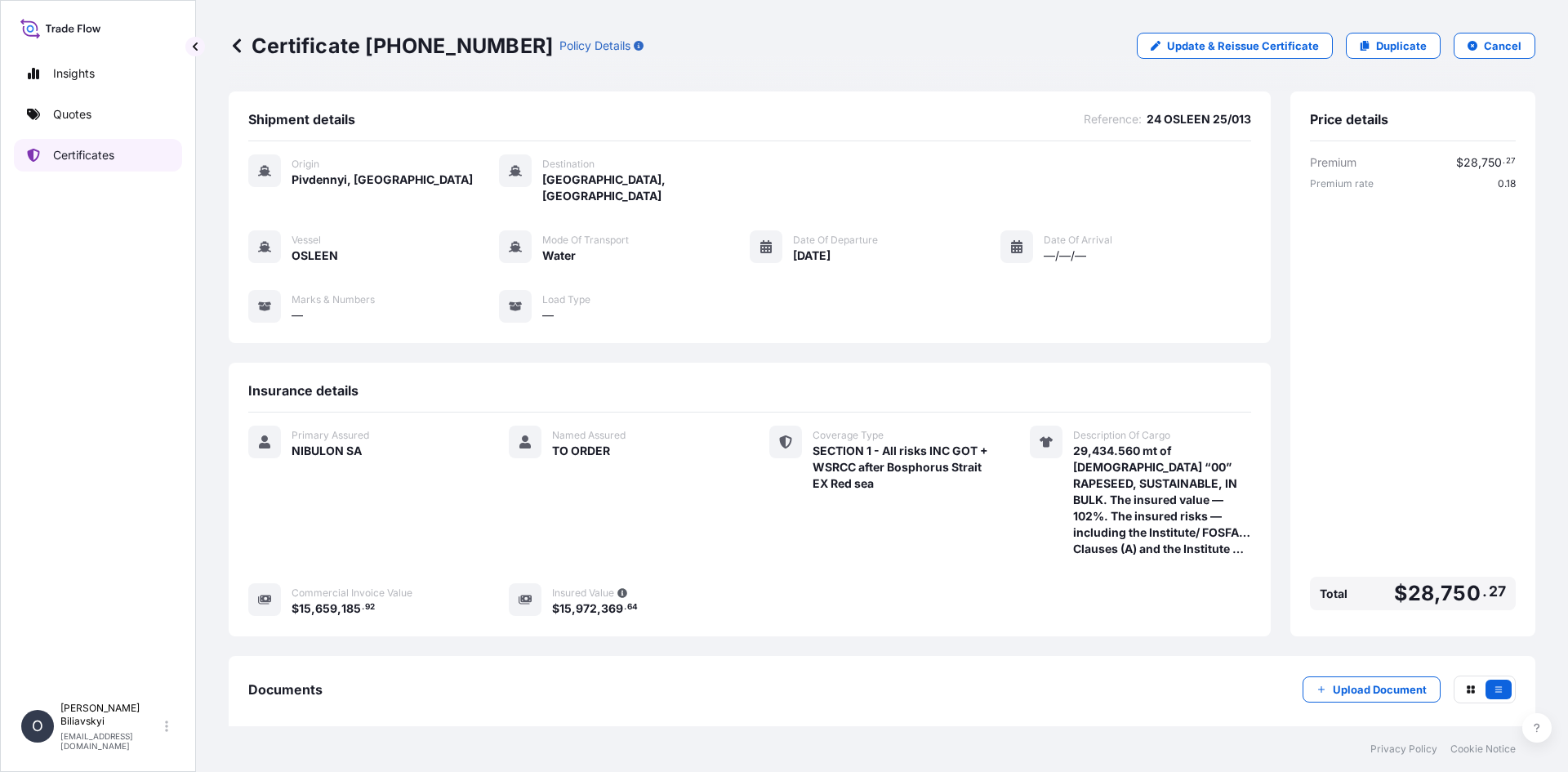
scroll to position [66, 0]
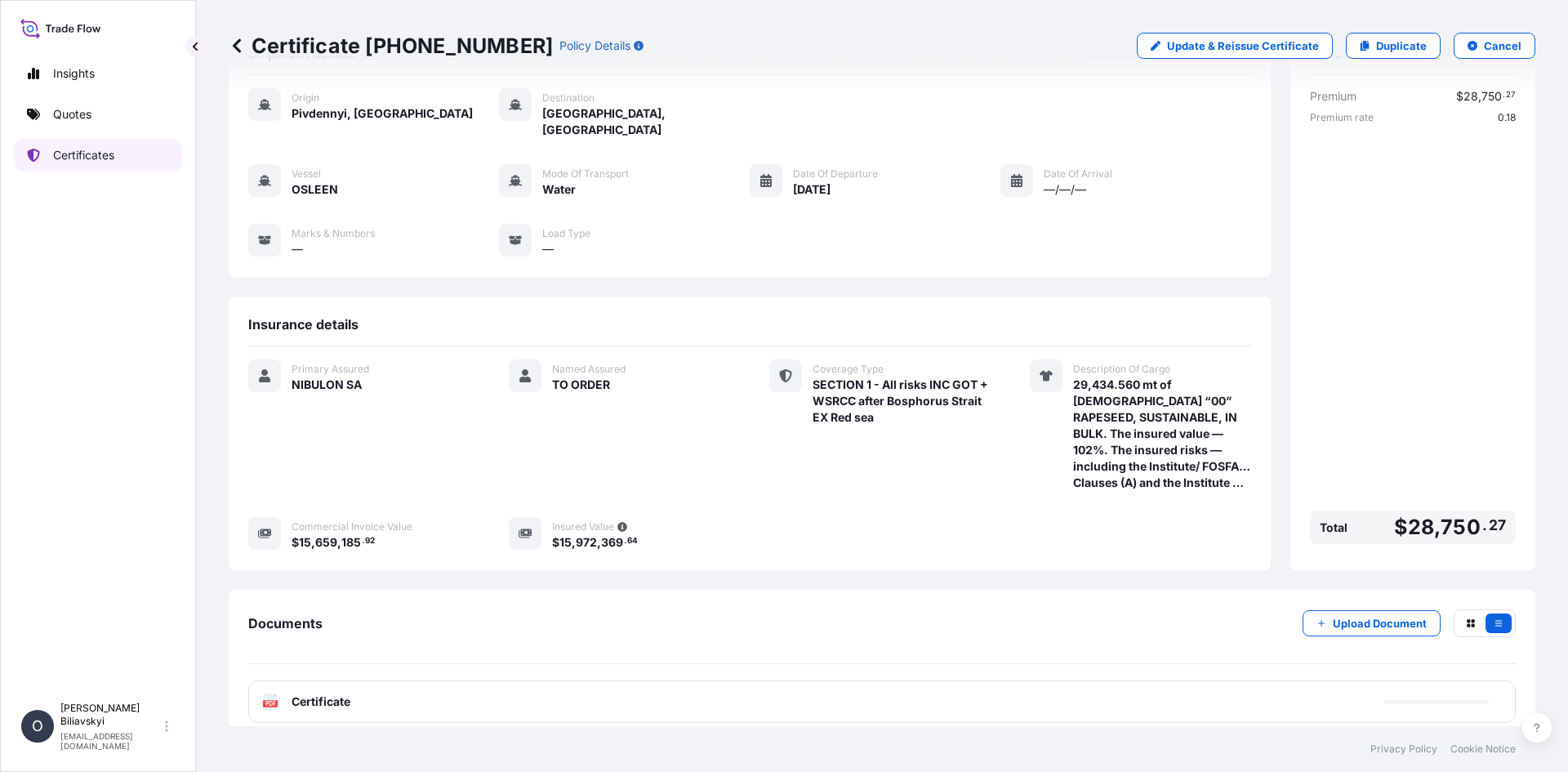
click at [91, 158] on p "Certificates" at bounding box center [83, 154] width 61 height 16
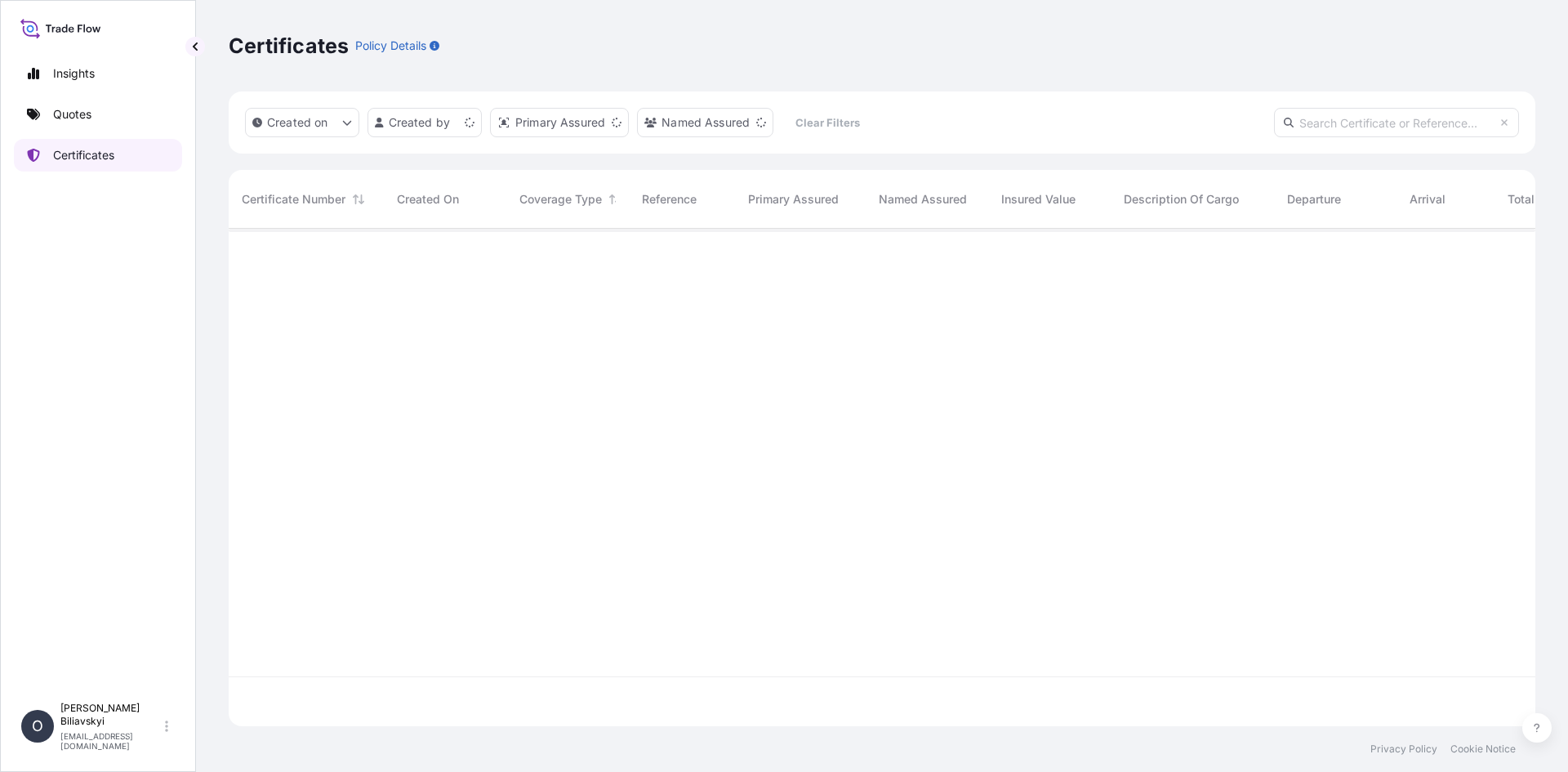
scroll to position [494, 1295]
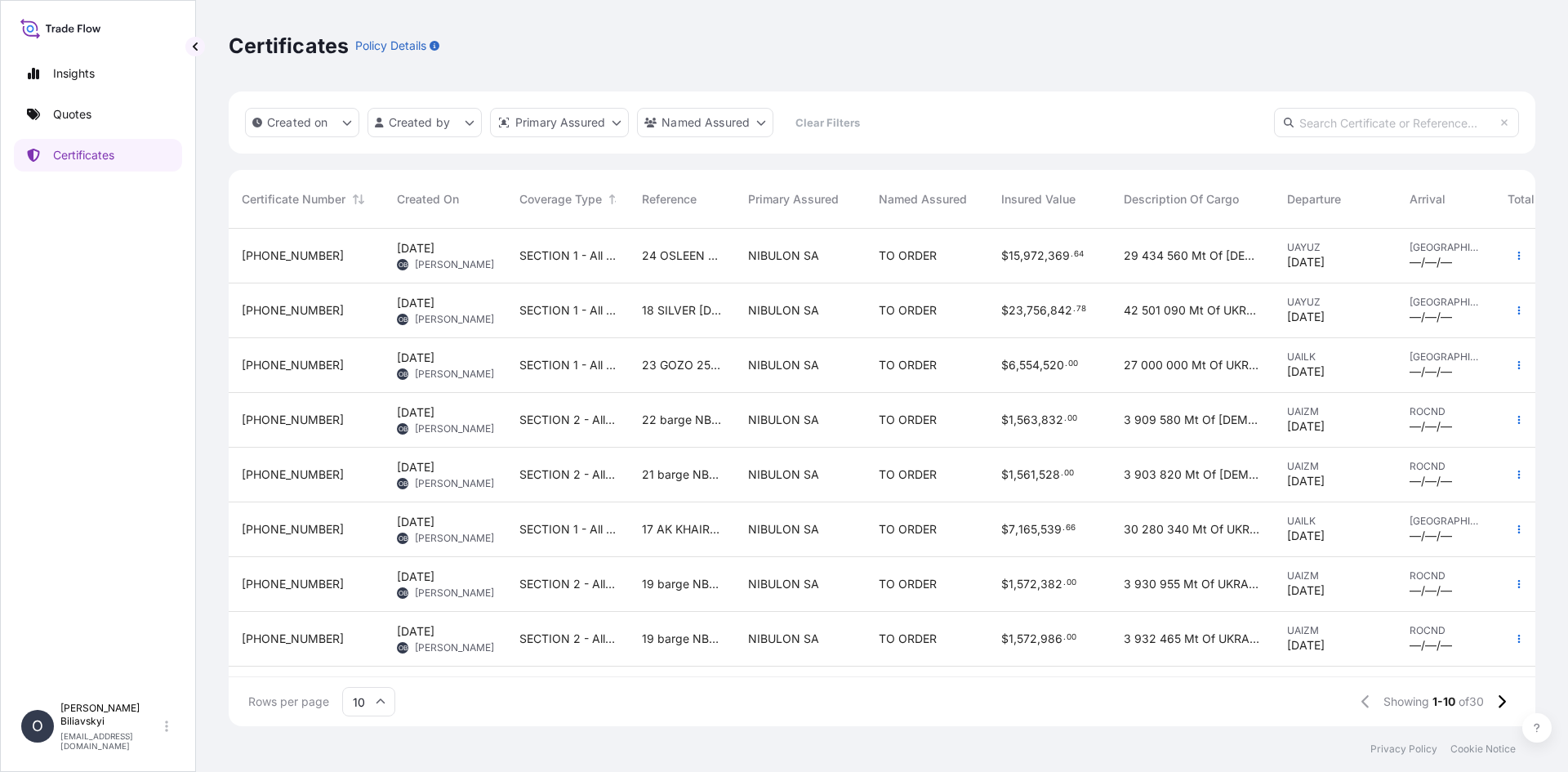
click at [694, 375] on div "23 GOZO 25/005" at bounding box center [682, 366] width 106 height 55
